Goal: Task Accomplishment & Management: Use online tool/utility

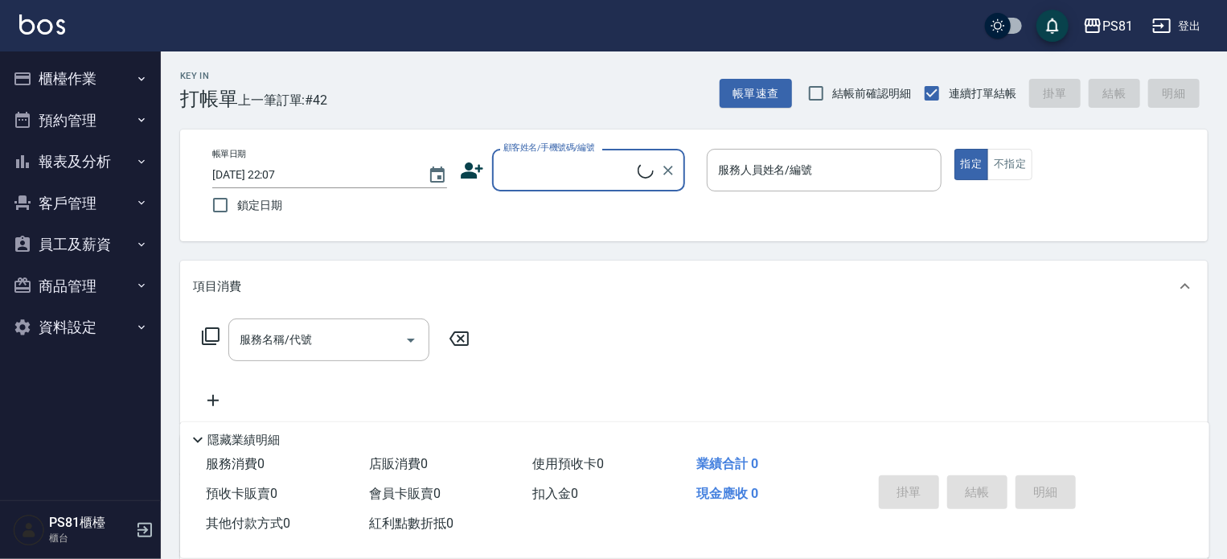
click at [104, 67] on button "櫃檯作業" at bounding box center [80, 79] width 148 height 42
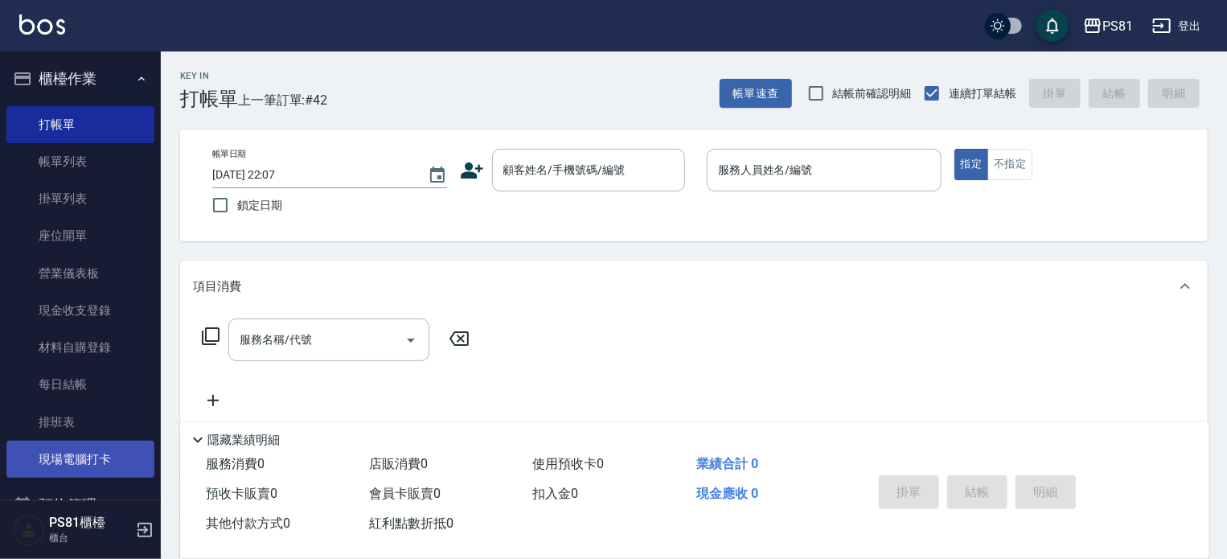
click at [101, 450] on link "現場電腦打卡" at bounding box center [80, 459] width 148 height 37
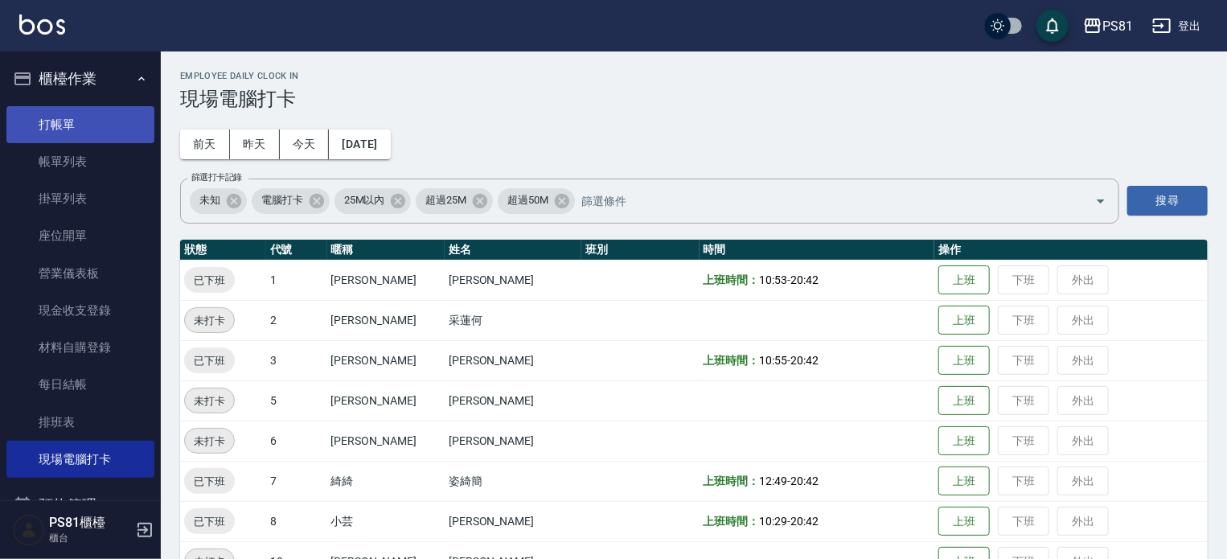
click at [105, 135] on link "打帳單" at bounding box center [80, 124] width 148 height 37
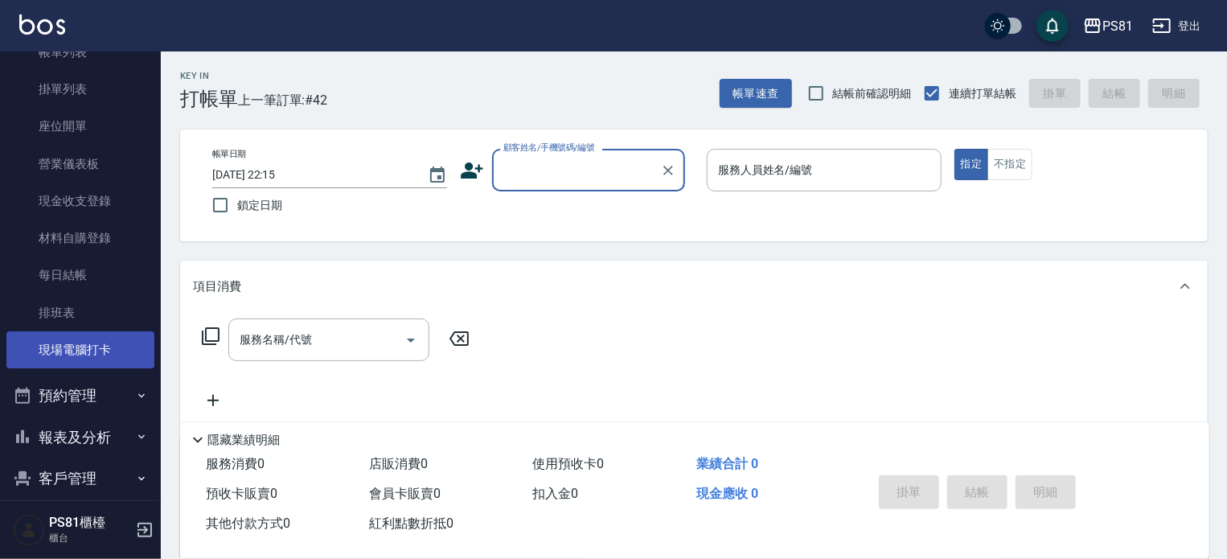
scroll to position [171, 0]
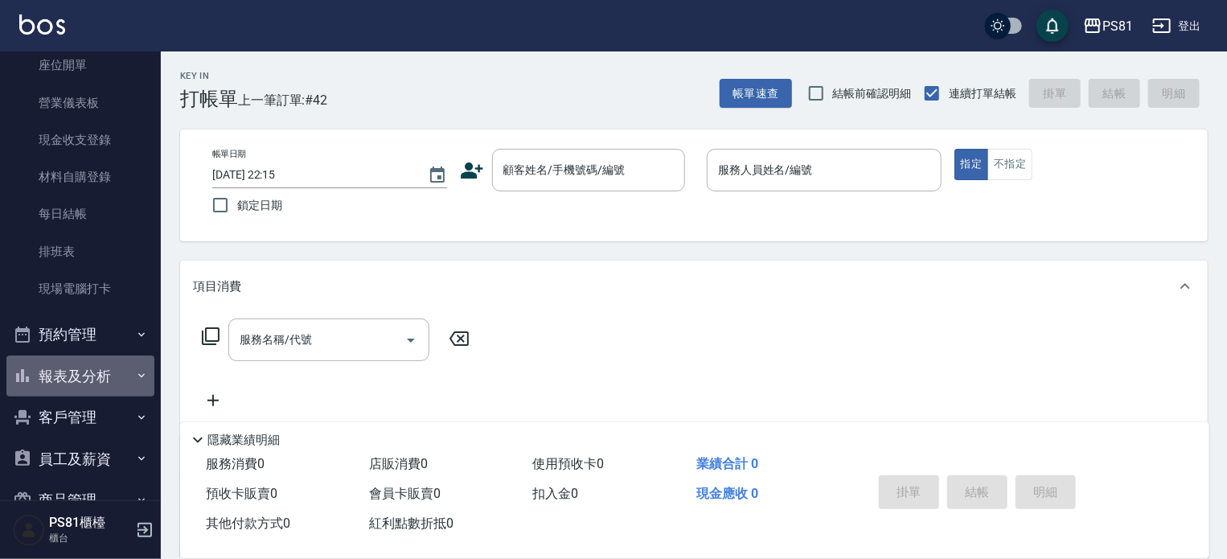
click at [103, 359] on button "報表及分析" at bounding box center [80, 377] width 148 height 42
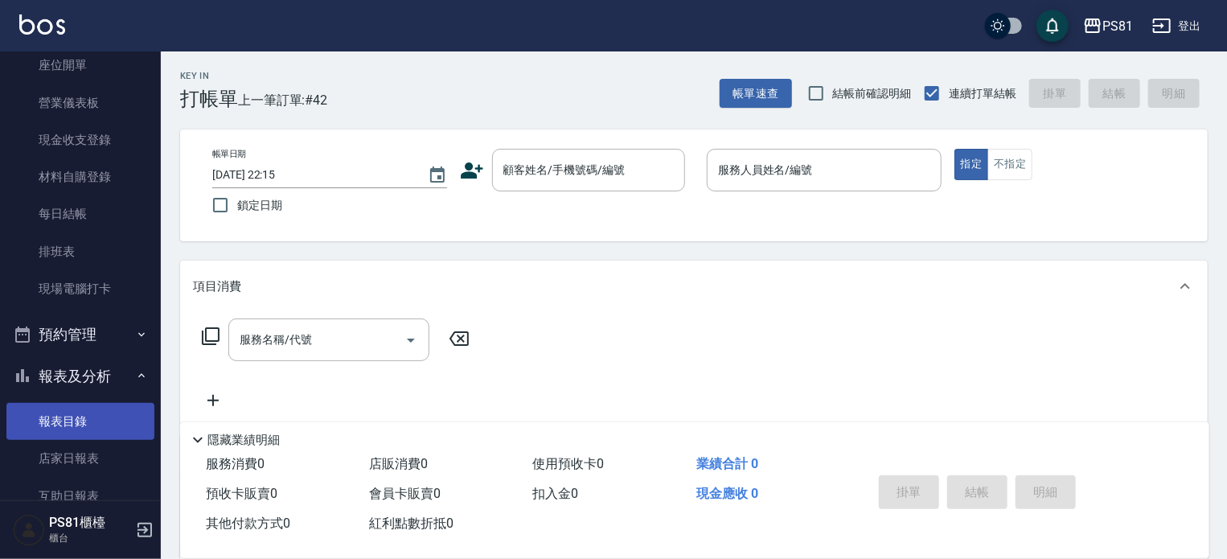
scroll to position [331, 0]
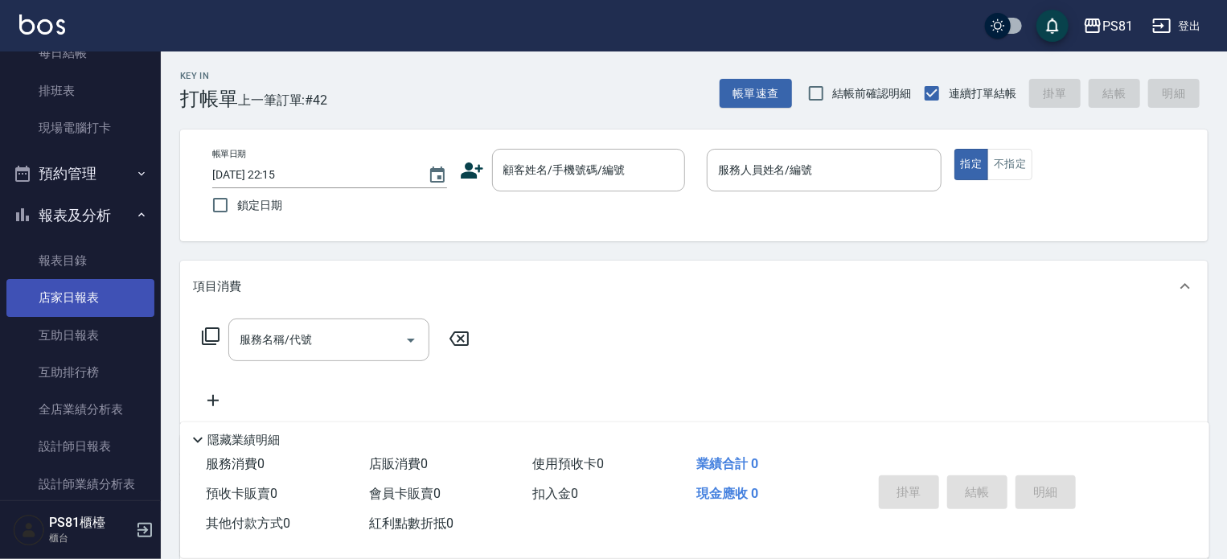
click at [87, 302] on link "店家日報表" at bounding box center [80, 297] width 148 height 37
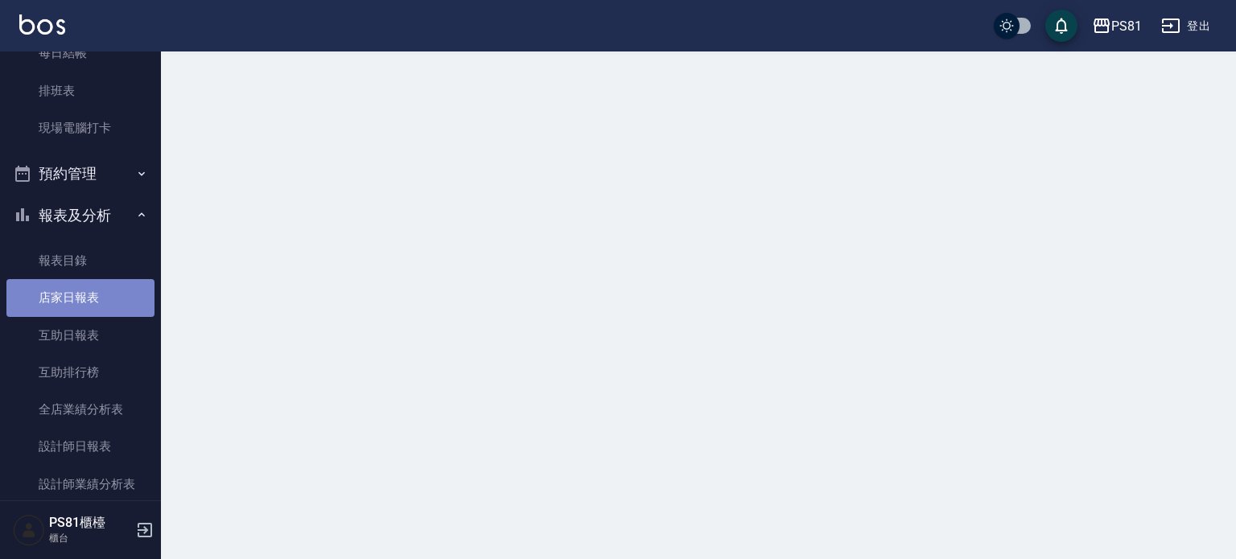
click at [87, 302] on link "店家日報表" at bounding box center [80, 297] width 148 height 37
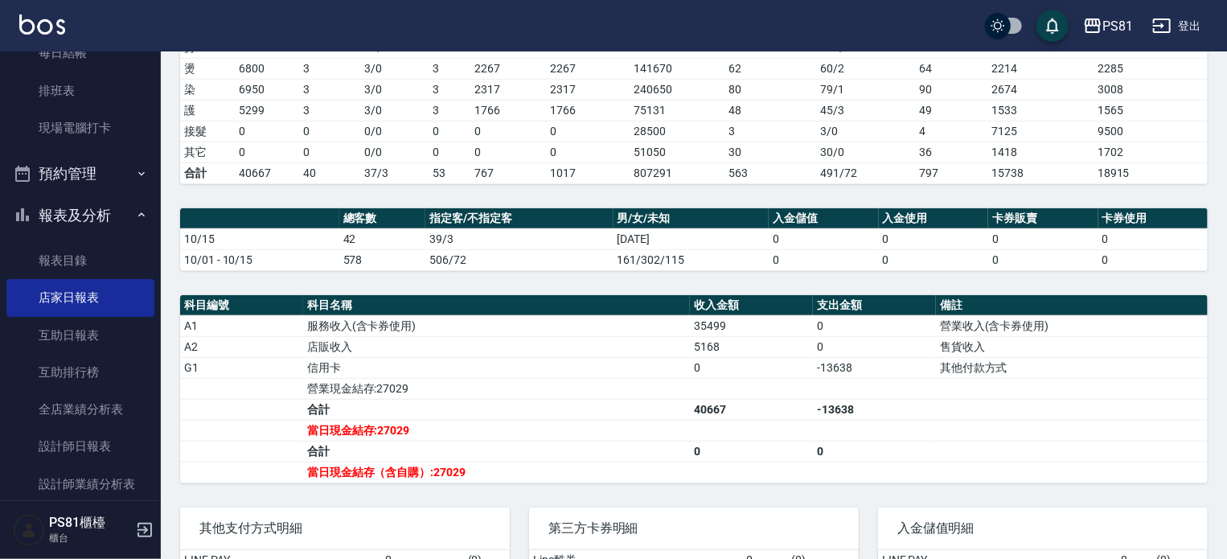
scroll to position [402, 0]
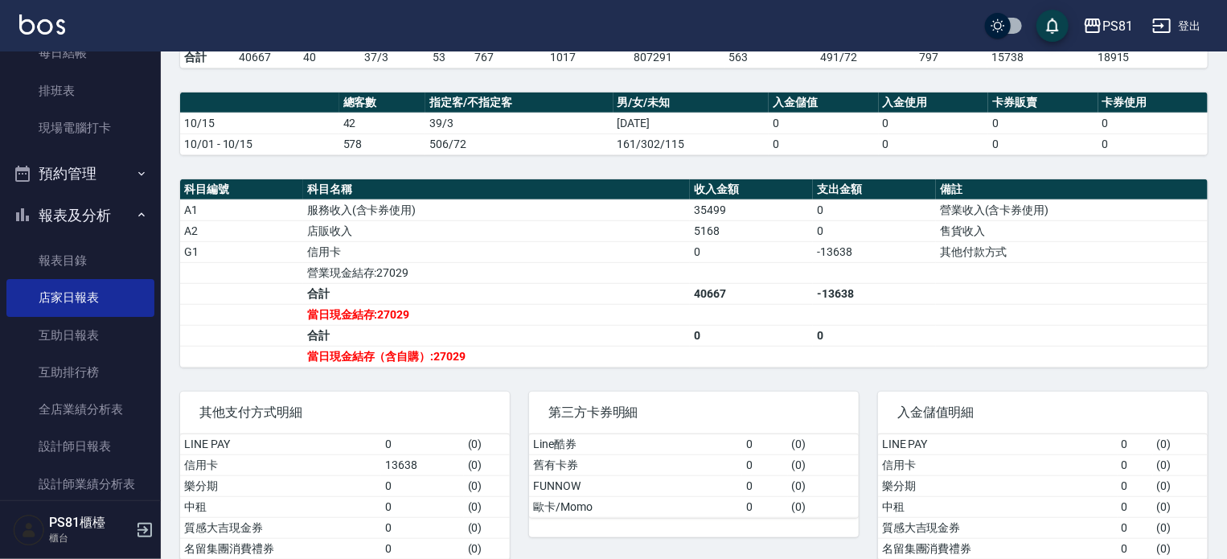
click at [865, 304] on td "a dense table" at bounding box center [874, 314] width 123 height 21
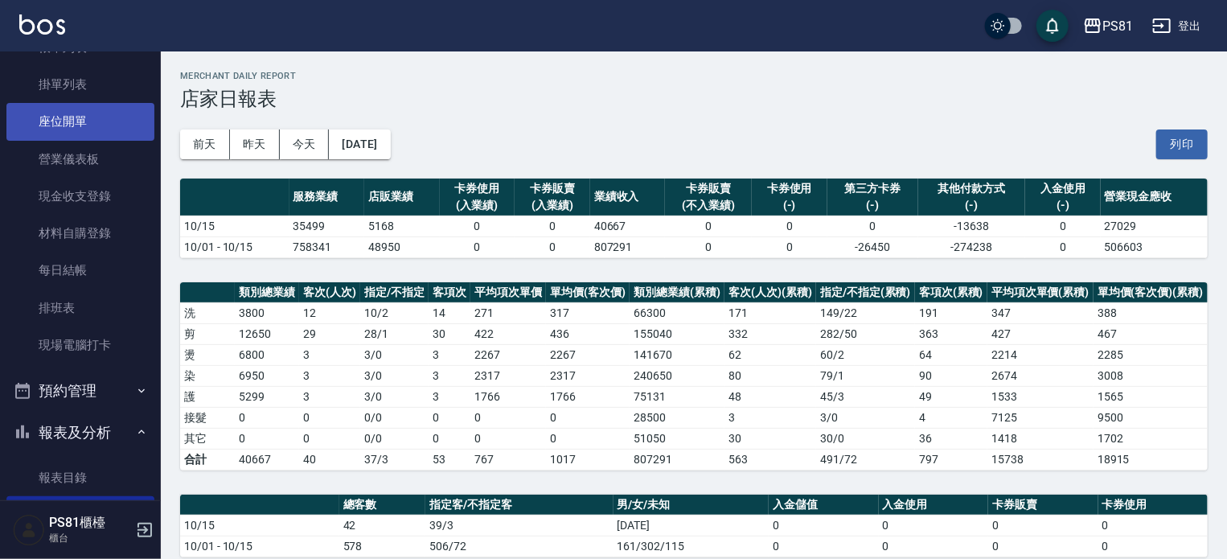
scroll to position [0, 0]
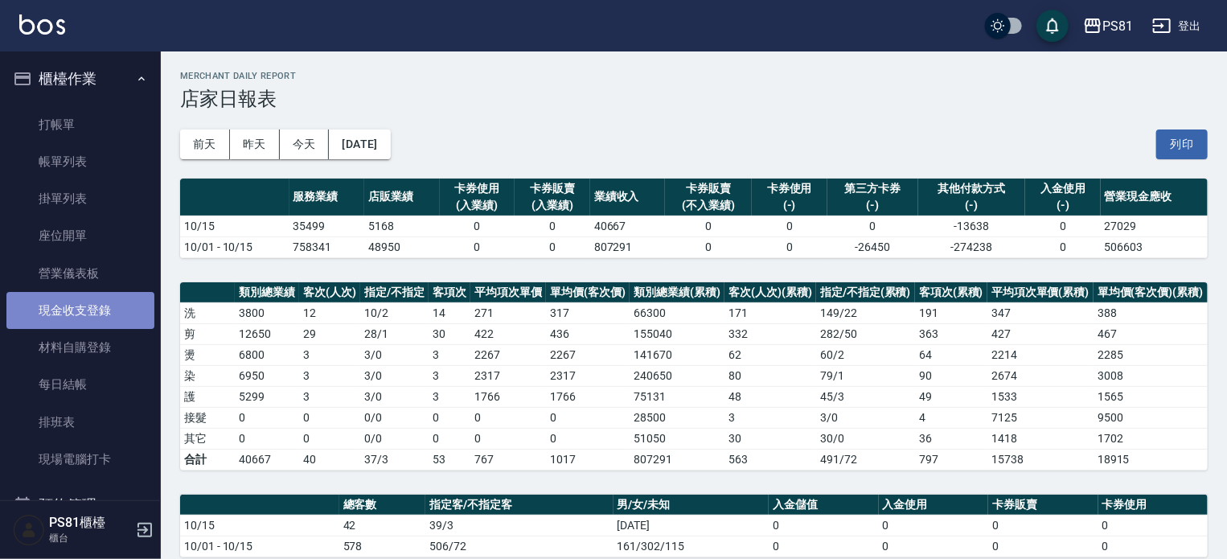
click at [94, 311] on link "現金收支登錄" at bounding box center [80, 310] width 148 height 37
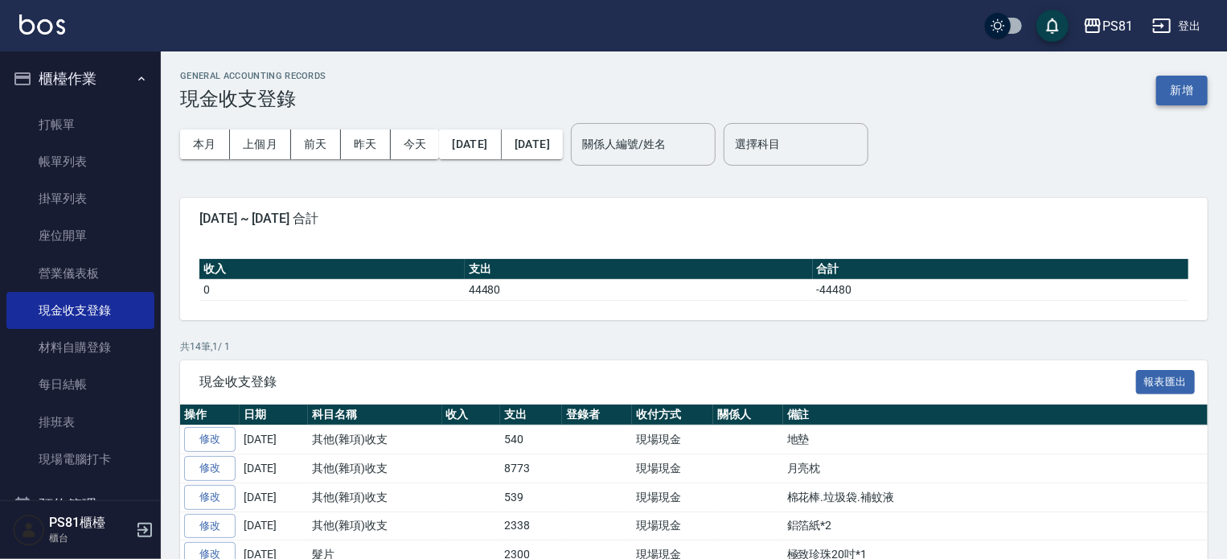
click at [1184, 98] on button "新增" at bounding box center [1182, 91] width 51 height 30
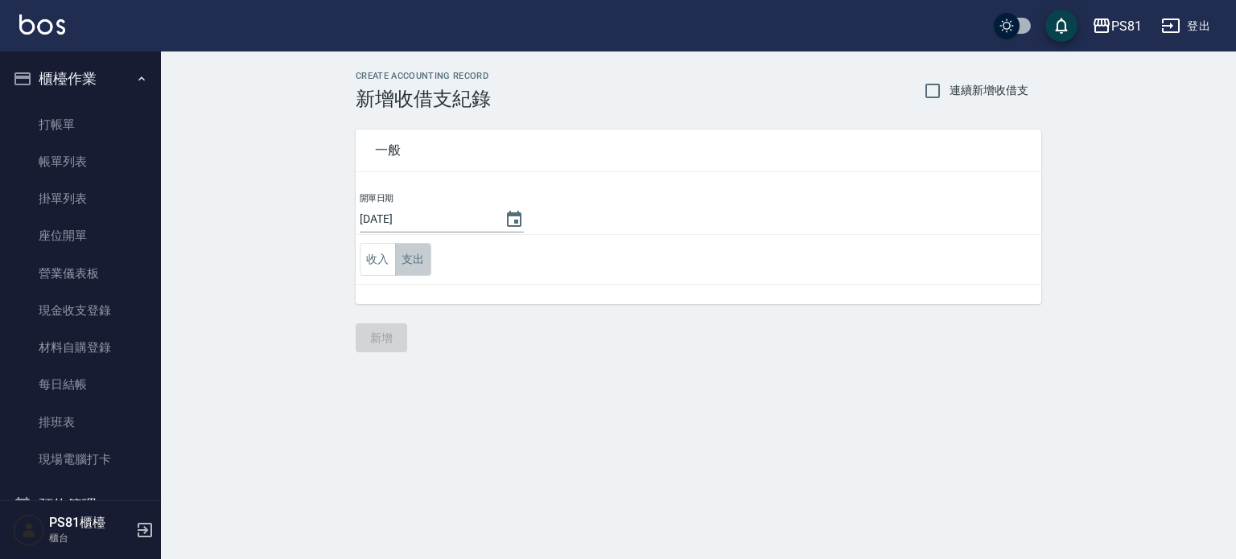
click at [411, 269] on button "支出" at bounding box center [413, 259] width 36 height 33
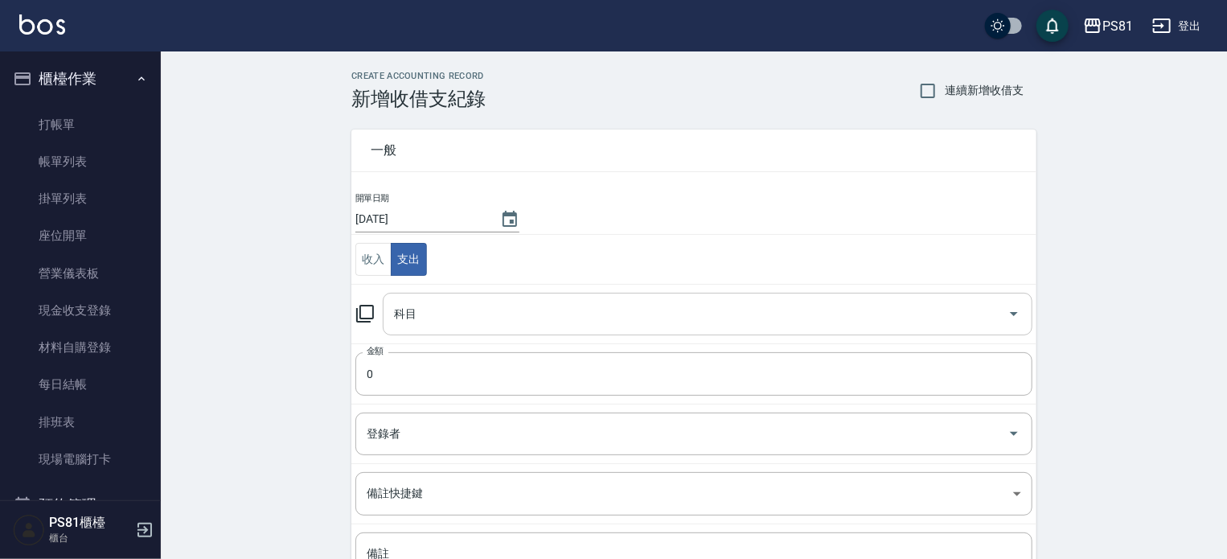
click at [452, 295] on div "科目" at bounding box center [708, 314] width 650 height 43
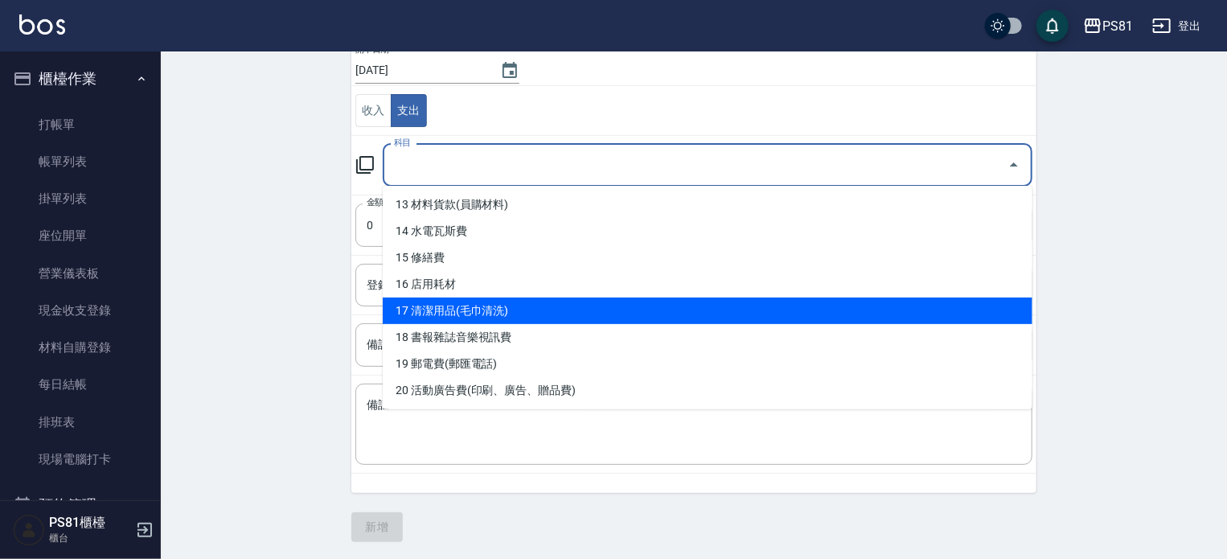
scroll to position [322, 0]
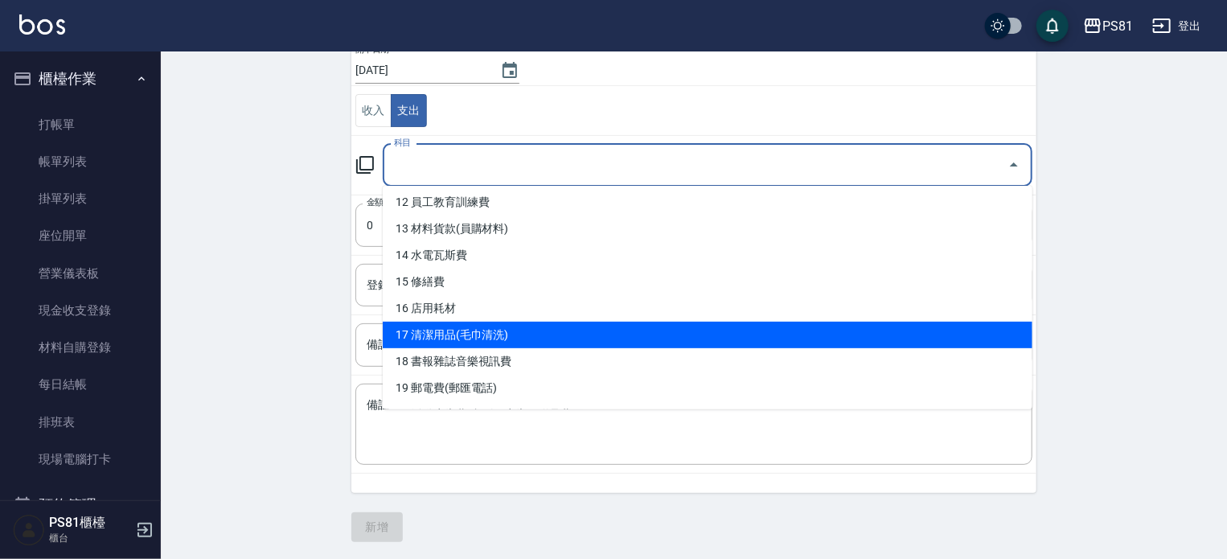
click at [483, 334] on li "17 清潔用品(毛巾清洗)" at bounding box center [708, 335] width 650 height 27
type input "17 清潔用品(毛巾清洗)"
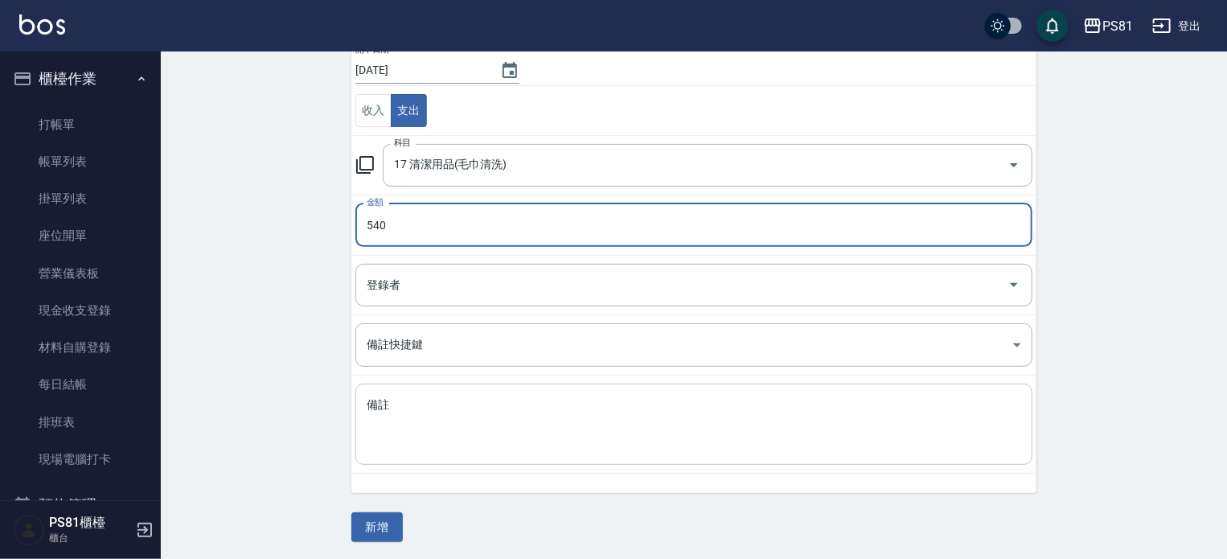
type input "540"
click at [553, 454] on div "x 備註" at bounding box center [694, 424] width 677 height 81
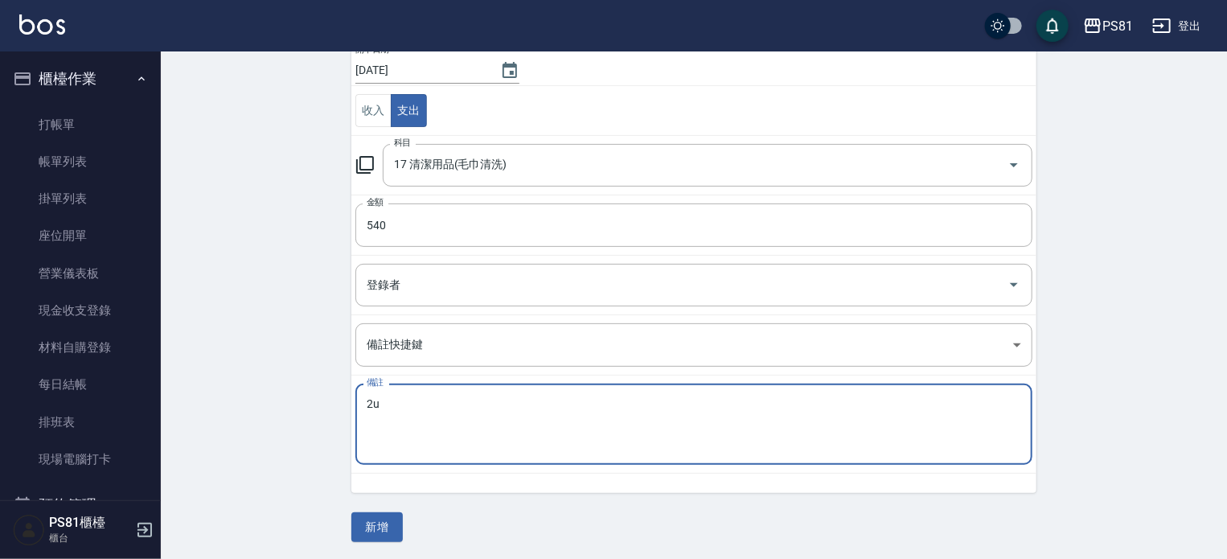
type textarea "2"
type textarea "地墊"
click at [393, 528] on button "新增" at bounding box center [377, 527] width 51 height 30
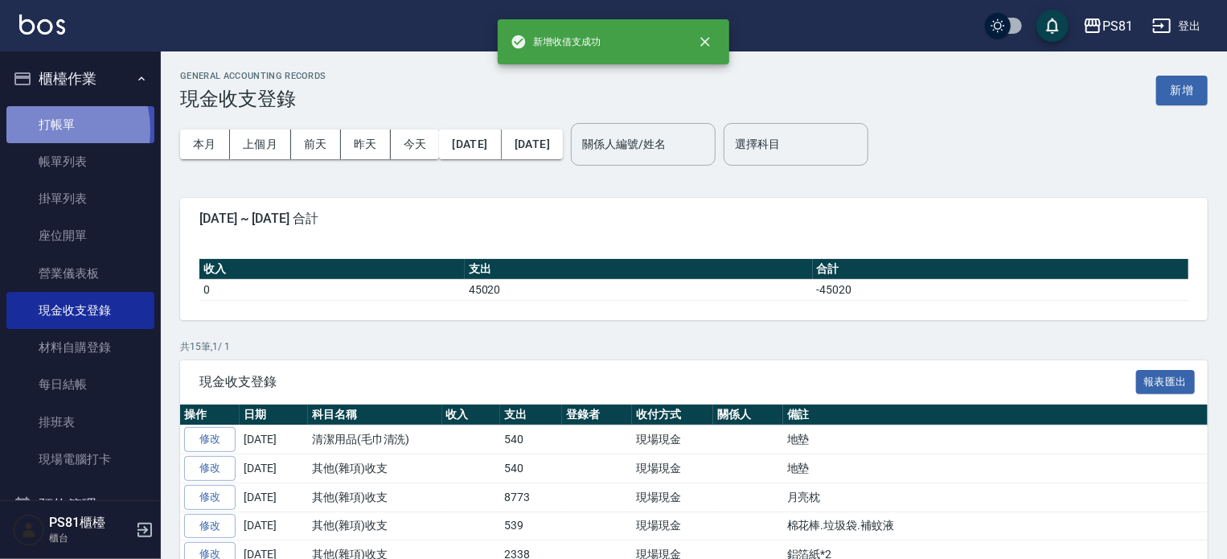
click at [44, 130] on link "打帳單" at bounding box center [80, 124] width 148 height 37
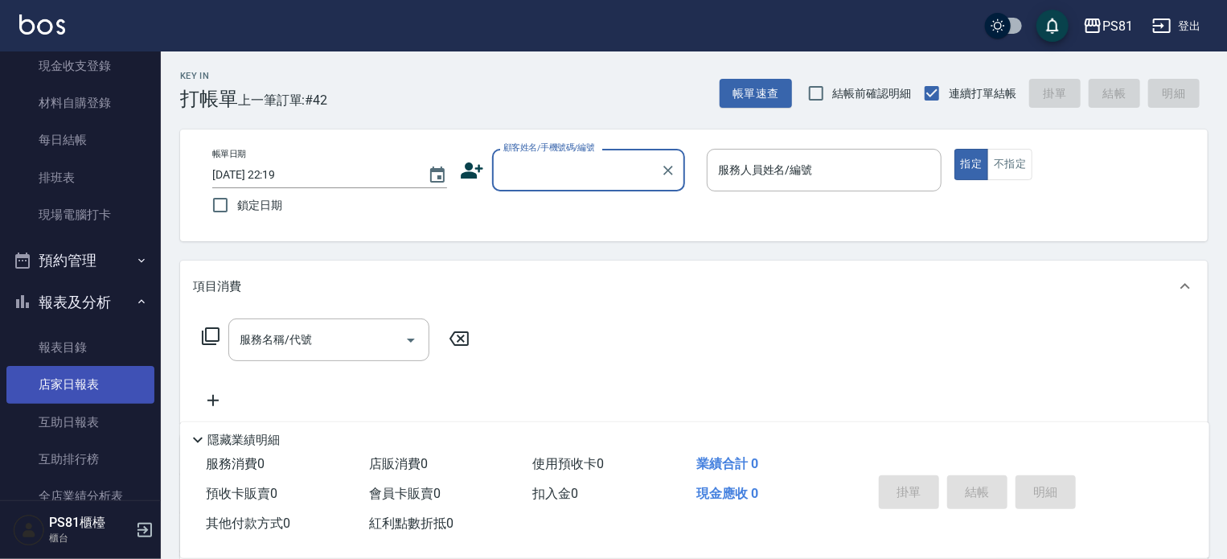
scroll to position [402, 0]
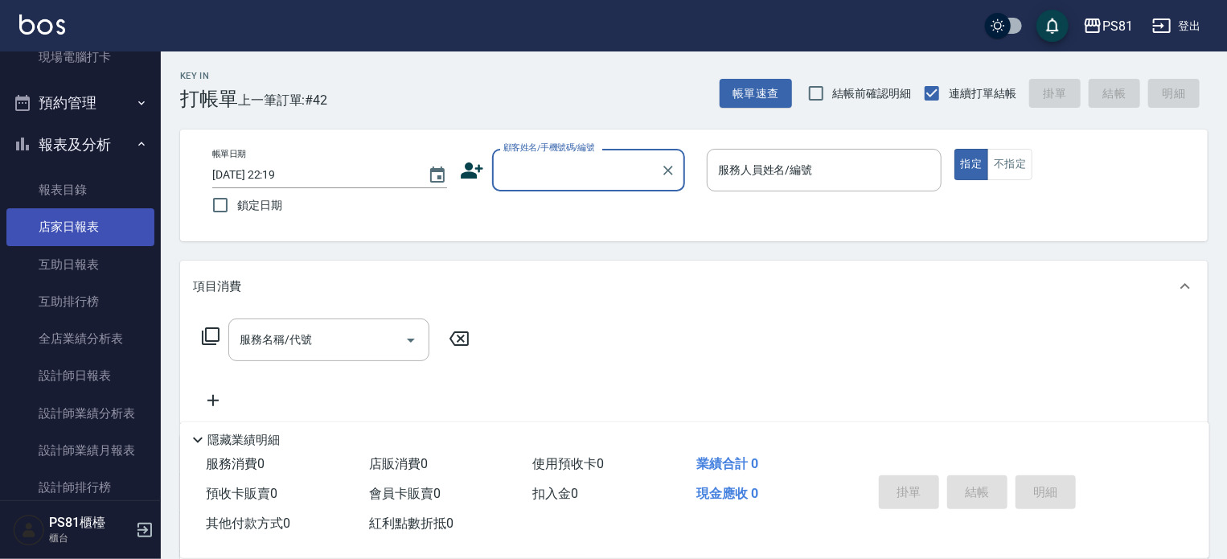
click at [125, 232] on link "店家日報表" at bounding box center [80, 226] width 148 height 37
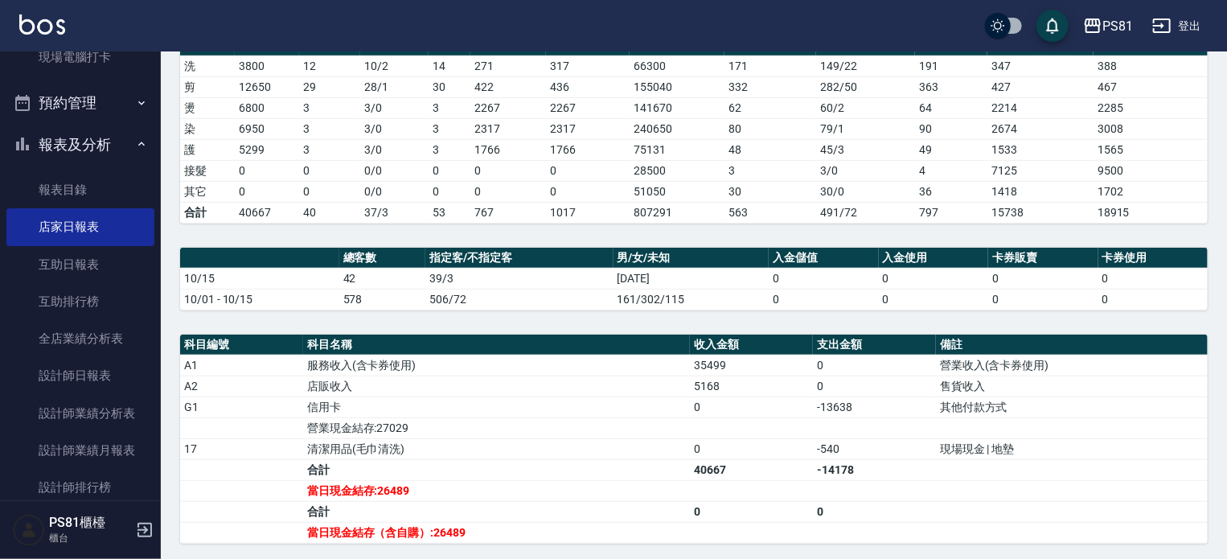
scroll to position [457, 0]
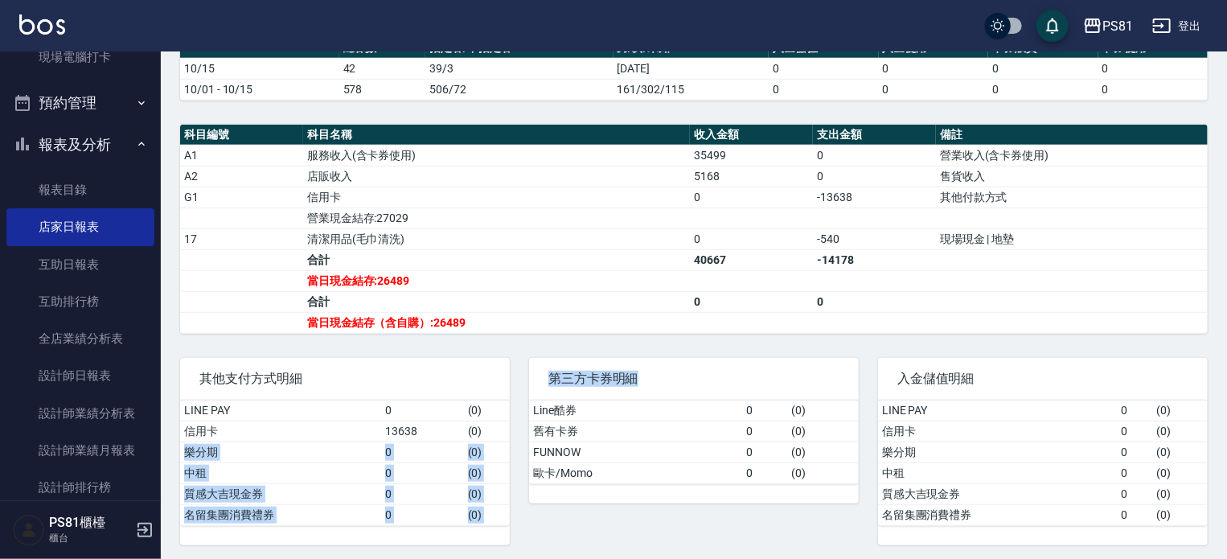
drag, startPoint x: 483, startPoint y: 418, endPoint x: 776, endPoint y: 597, distance: 343.6
click at [776, 558] on html "PS81 登出 櫃檯作業 打帳單 帳單列表 掛單列表 座位開單 營業儀表板 現金收支登錄 材料自購登錄 每日結帳 排班表 現場電腦打卡 預約管理 預約管理 單…" at bounding box center [613, 54] width 1227 height 1022
